Goal: Transaction & Acquisition: Purchase product/service

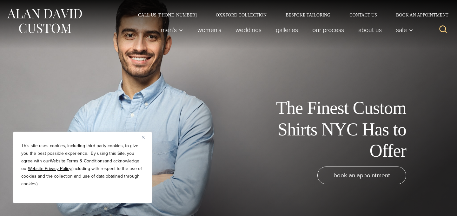
click at [138, 136] on div "This site uses cookies, including third party cookies, to give you the best pos…" at bounding box center [83, 168] width 140 height 72
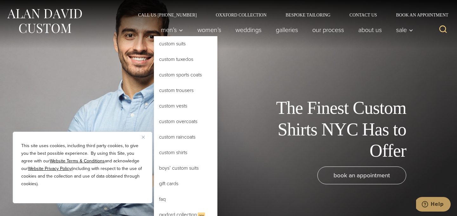
click at [182, 154] on link "Custom Shirts" at bounding box center [185, 152] width 63 height 15
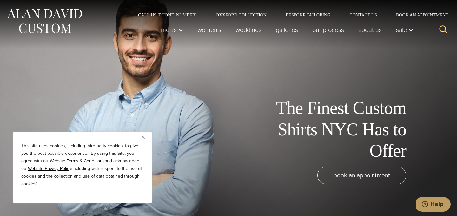
click at [142, 139] on button "Close" at bounding box center [146, 137] width 8 height 8
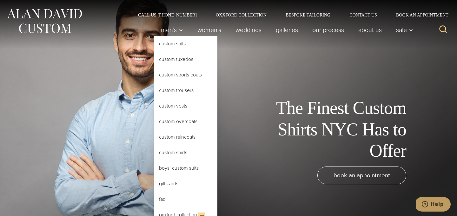
click at [169, 154] on link "Custom Shirts" at bounding box center [185, 152] width 63 height 15
